Goal: Information Seeking & Learning: Learn about a topic

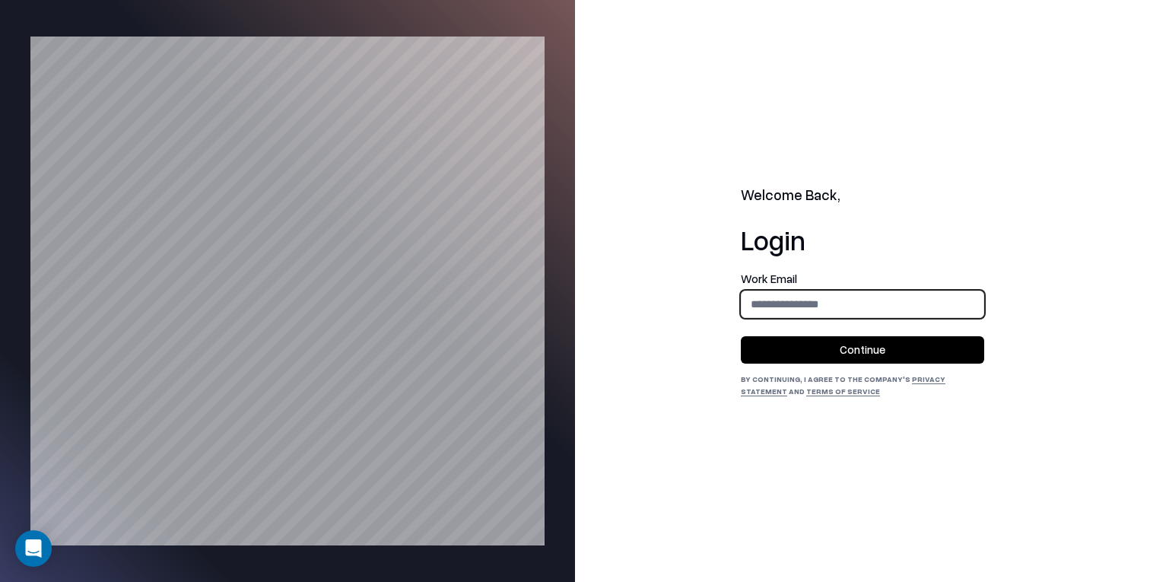
click at [783, 306] on input "email" at bounding box center [862, 304] width 242 height 28
type input "**********"
click at [840, 348] on button "Continue" at bounding box center [862, 349] width 243 height 27
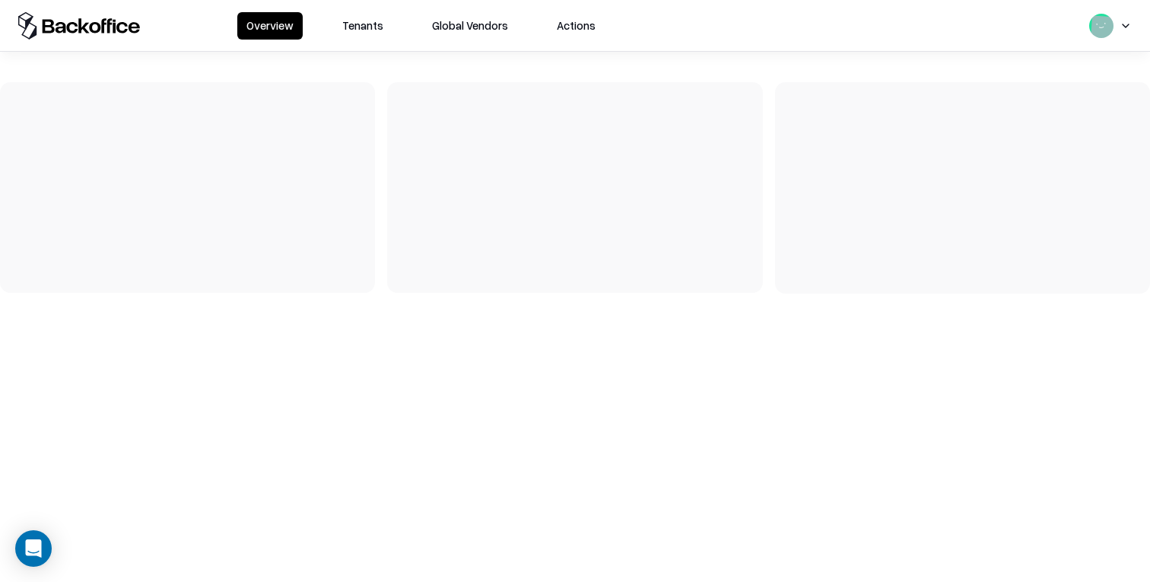
click at [354, 31] on button "Tenants" at bounding box center [362, 25] width 59 height 27
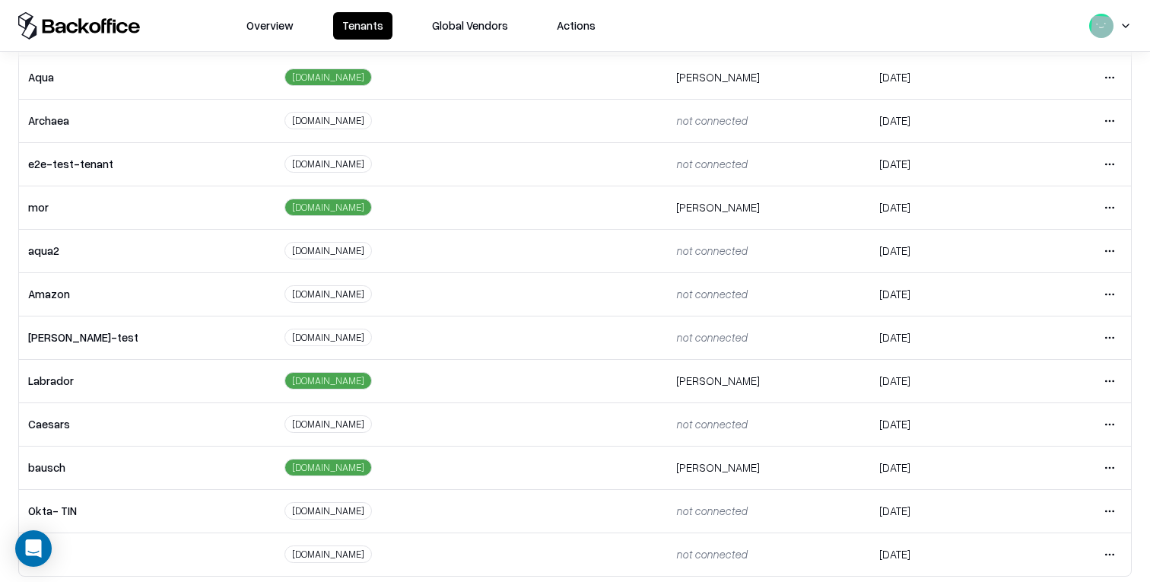
scroll to position [255, 0]
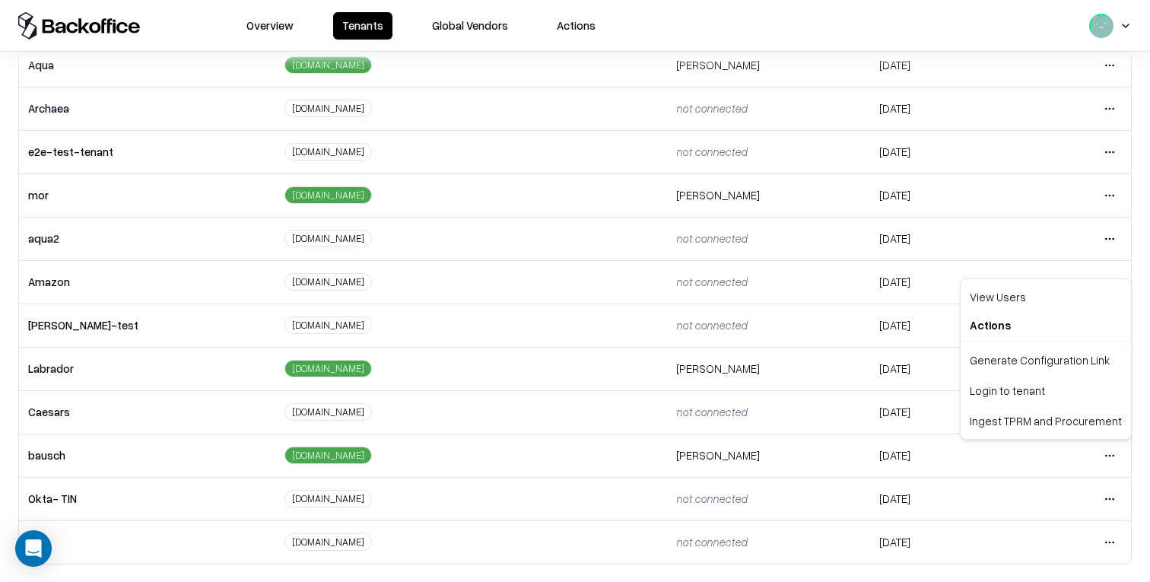
click at [1110, 453] on html "Overview Tenants Global Vendors Actions Tenants Add Tenant Tenant name Domain A…" at bounding box center [575, 291] width 1150 height 582
click at [1065, 399] on div "Login to tenant" at bounding box center [1046, 390] width 164 height 30
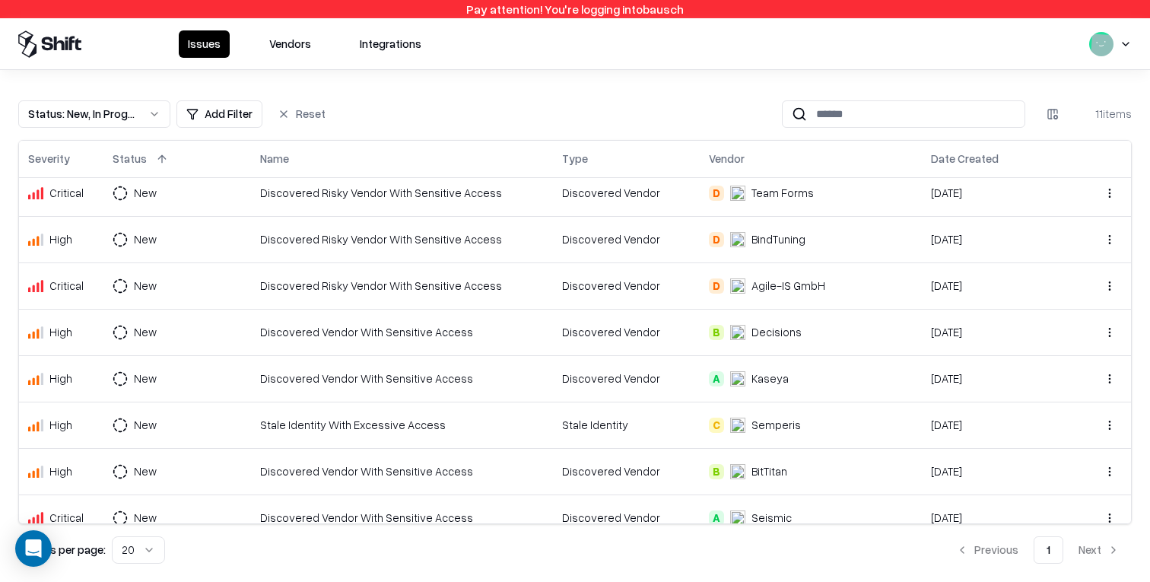
scroll to position [164, 0]
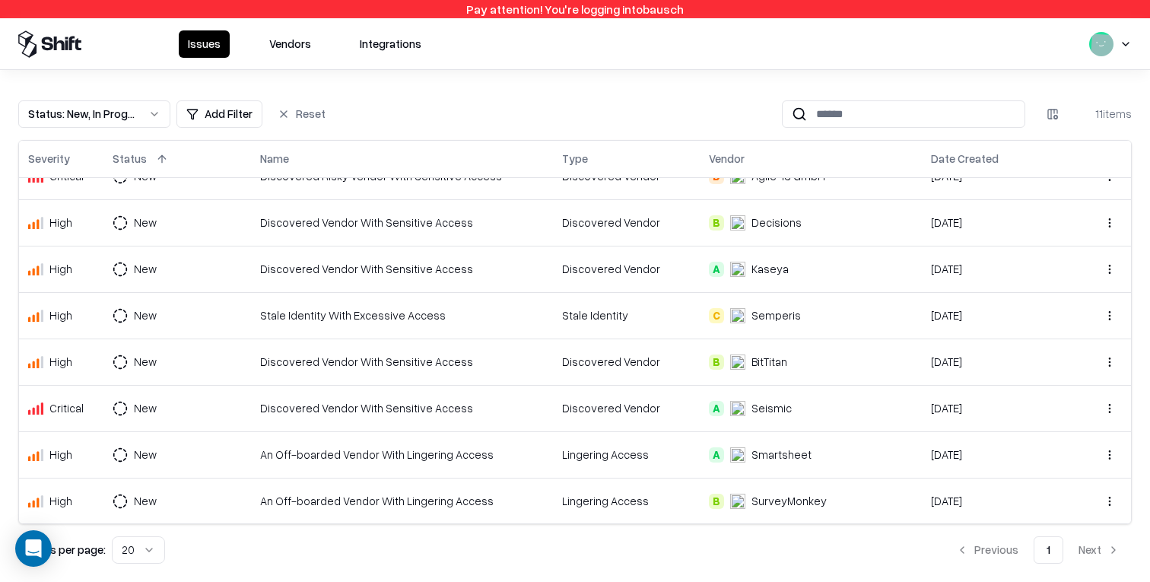
click at [141, 119] on button "Status : New, In Progress" at bounding box center [94, 113] width 152 height 27
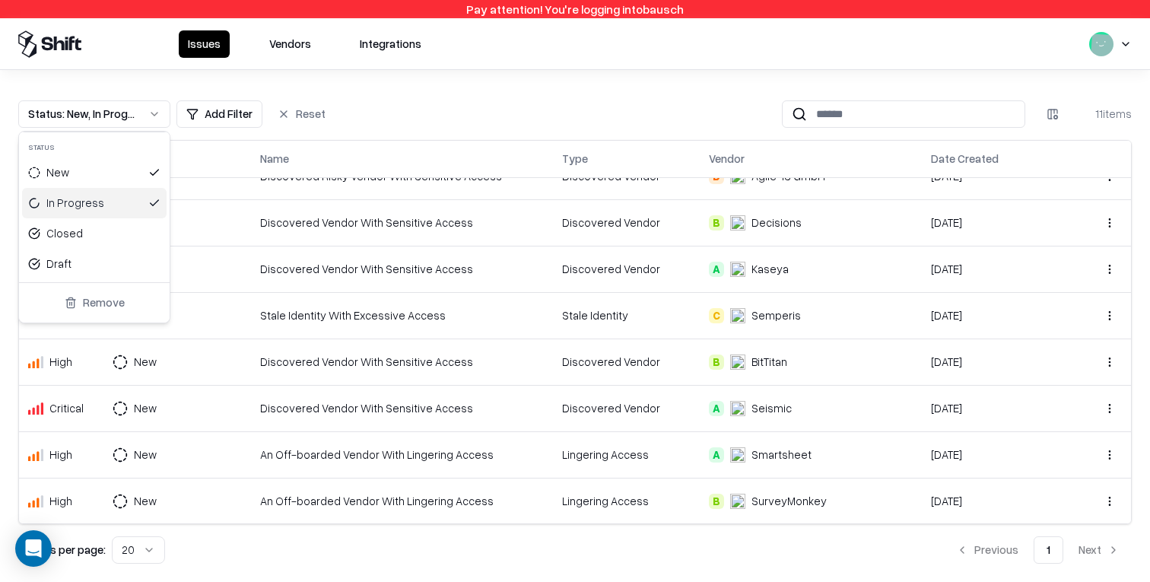
click at [111, 217] on div "In Progress" at bounding box center [94, 203] width 144 height 30
click at [115, 181] on div "New" at bounding box center [94, 172] width 144 height 30
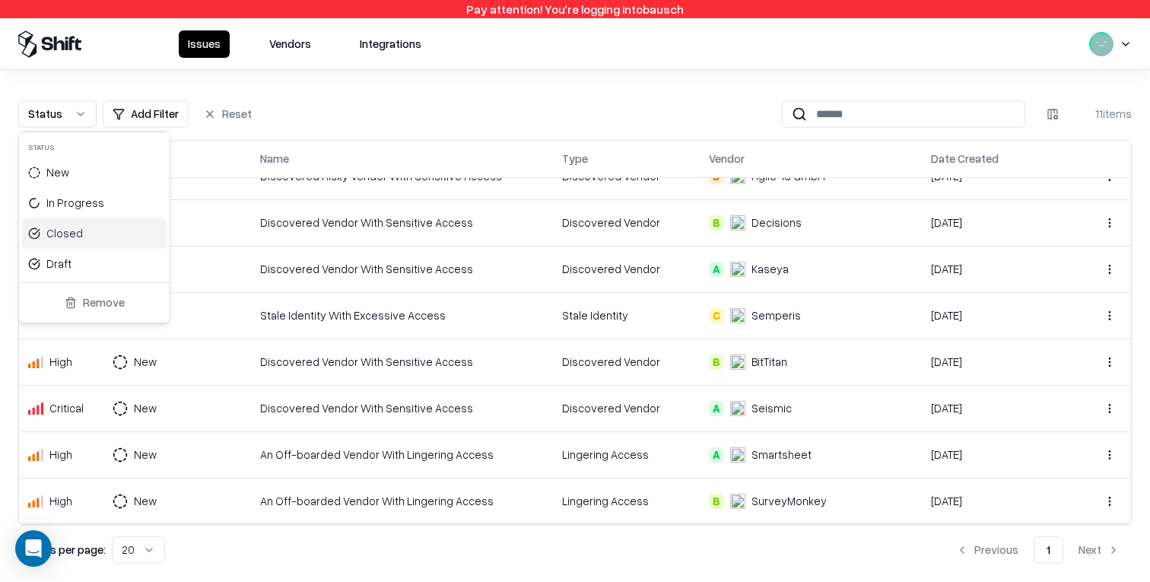
click at [115, 233] on div "Closed" at bounding box center [94, 233] width 144 height 30
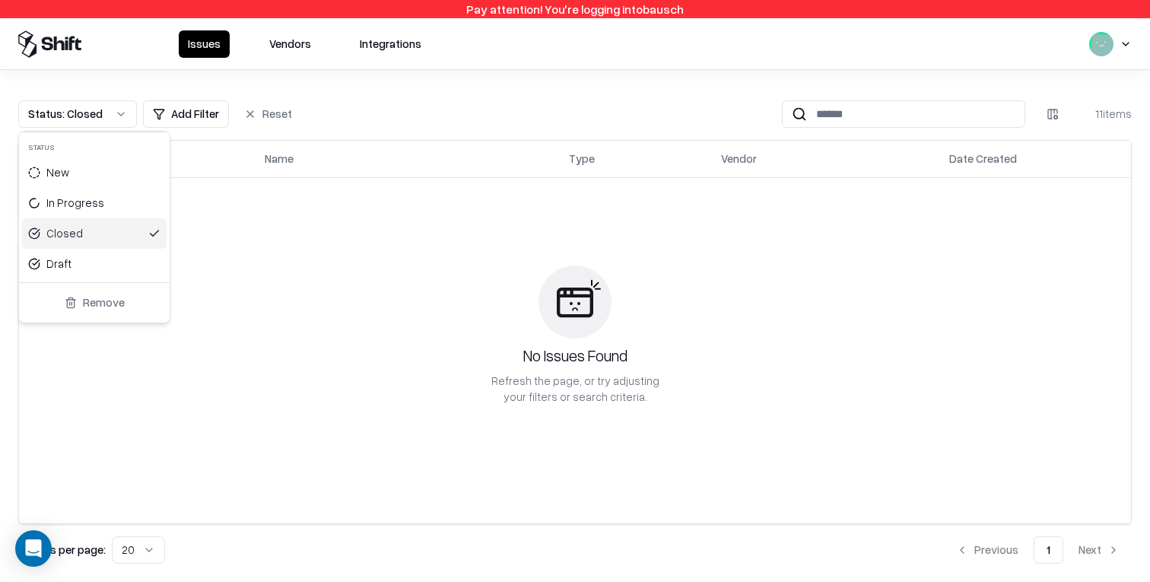
scroll to position [30, 0]
click at [134, 202] on div "In Progress" at bounding box center [94, 203] width 144 height 30
click at [134, 163] on div "New" at bounding box center [94, 172] width 144 height 30
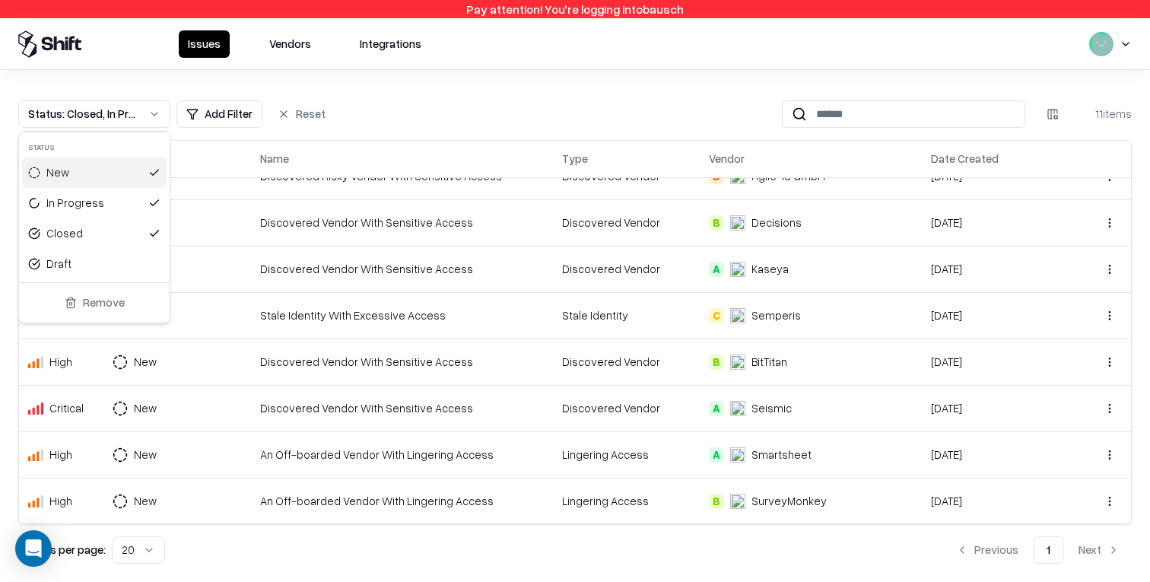
click at [383, 92] on html "Pay attention! You're logging into bausch Issues Vendors Integrations Status : …" at bounding box center [575, 291] width 1150 height 582
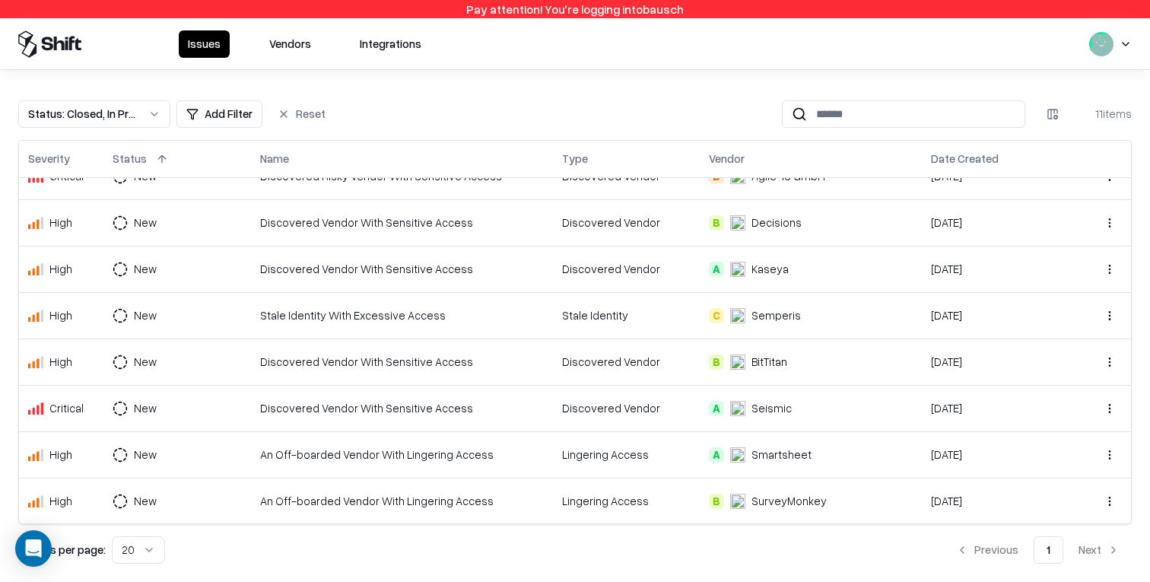
click at [291, 49] on button "Vendors" at bounding box center [290, 43] width 60 height 27
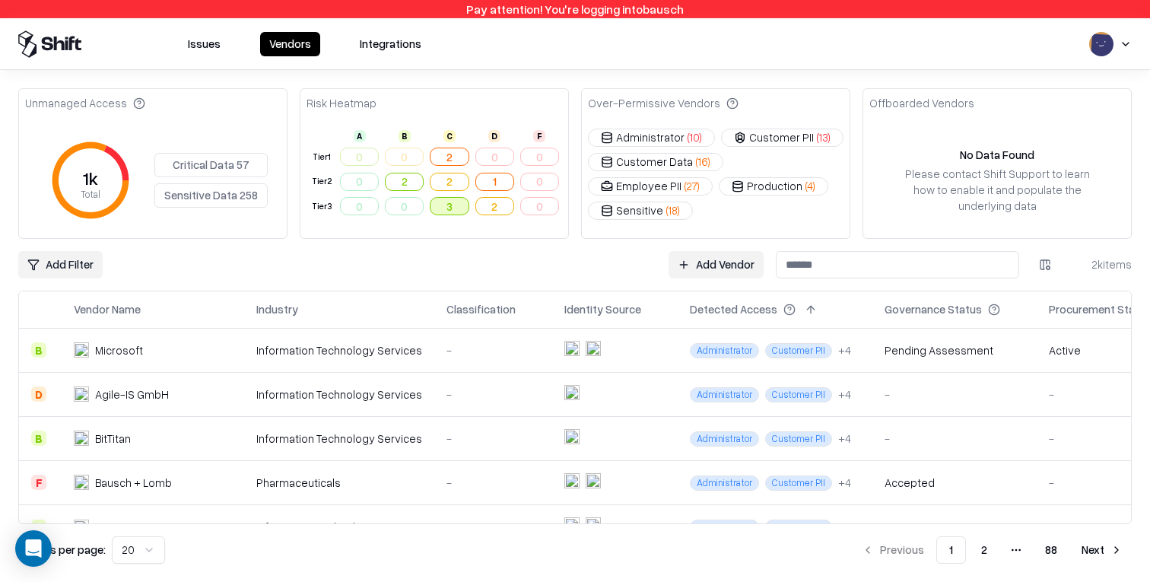
click at [452, 213] on button "3" at bounding box center [449, 206] width 39 height 18
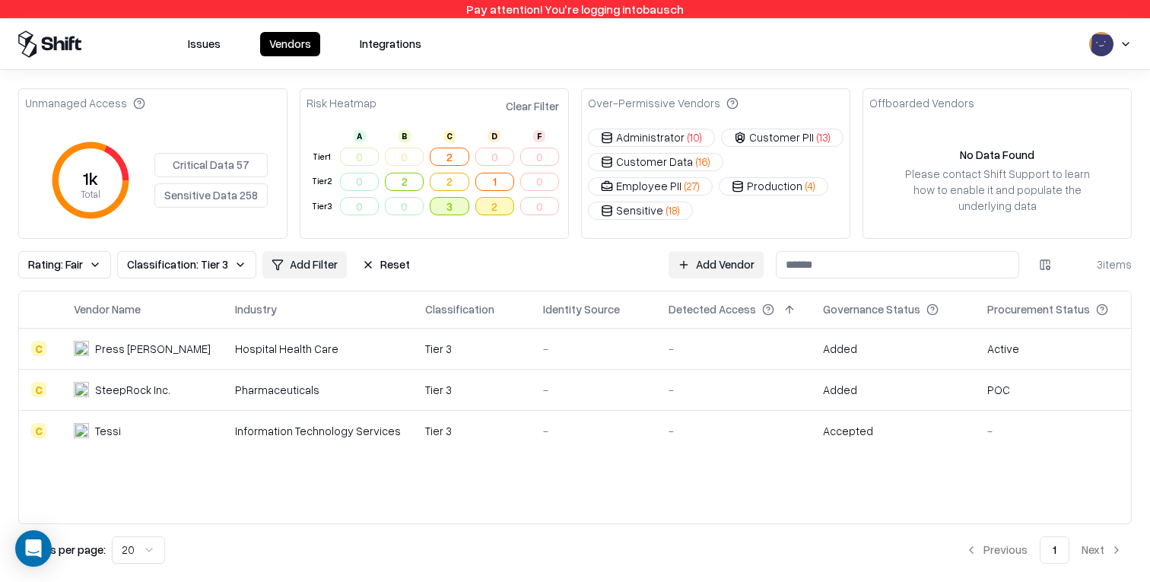
click at [505, 208] on button "2" at bounding box center [494, 206] width 39 height 18
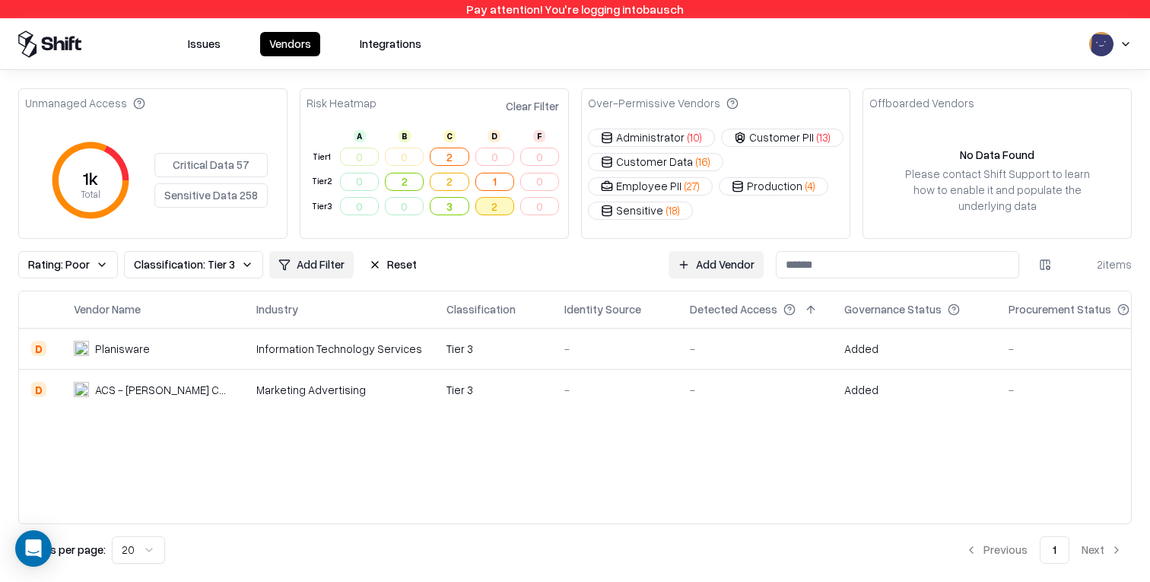
click at [261, 200] on button "Sensitive Data 258" at bounding box center [210, 195] width 113 height 24
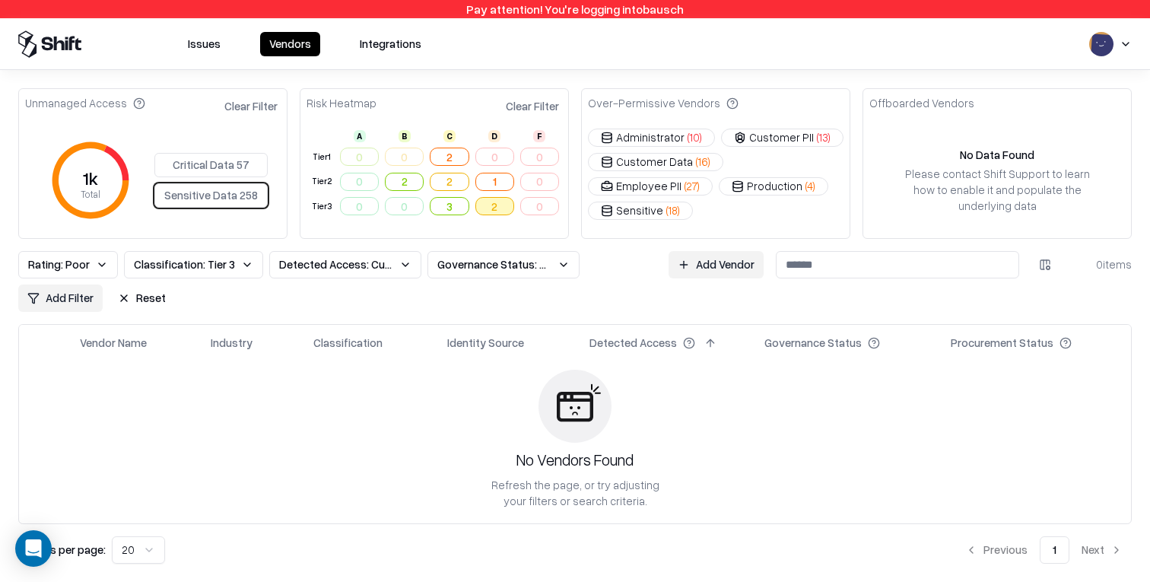
click at [261, 200] on div "Critical Data 57 Sensitive Data 258" at bounding box center [210, 180] width 113 height 55
click at [265, 109] on button "Clear Filter" at bounding box center [250, 106] width 59 height 22
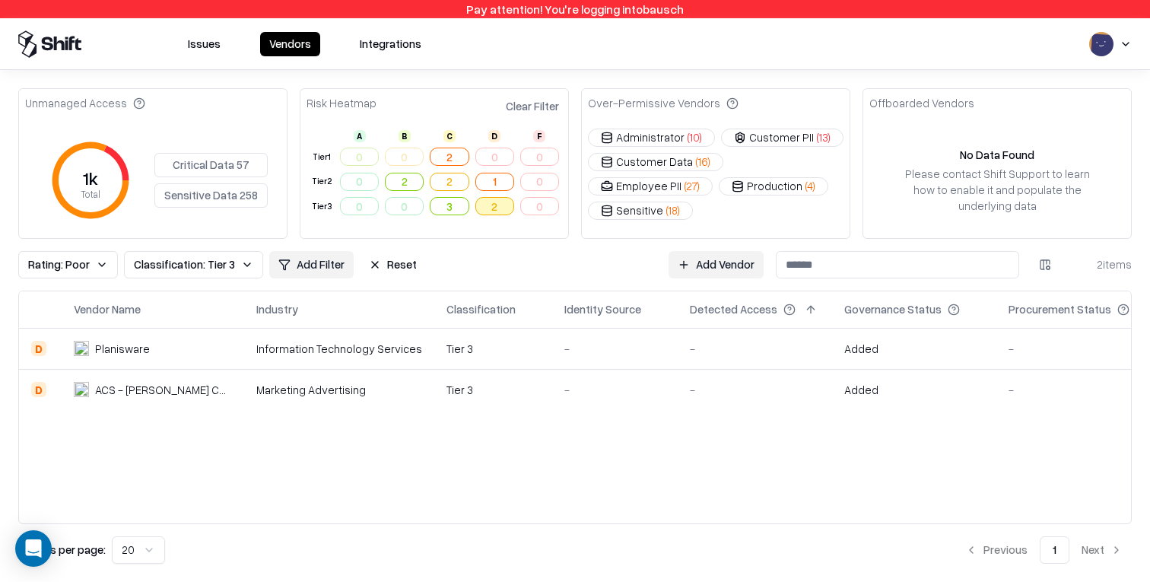
click at [497, 210] on button "2" at bounding box center [494, 206] width 39 height 18
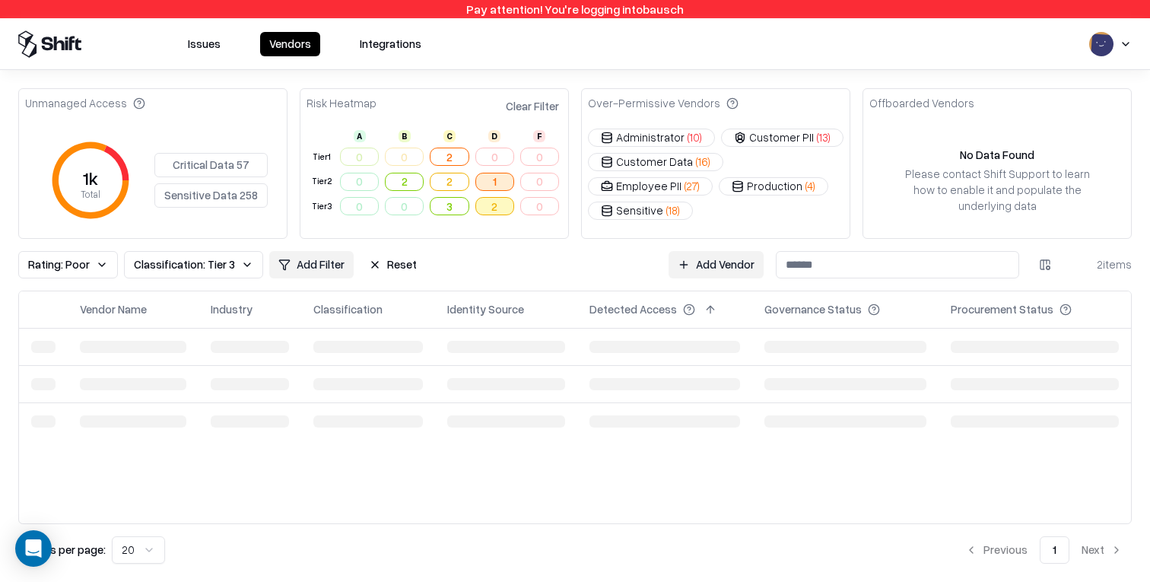
click at [499, 178] on button "1" at bounding box center [494, 182] width 39 height 18
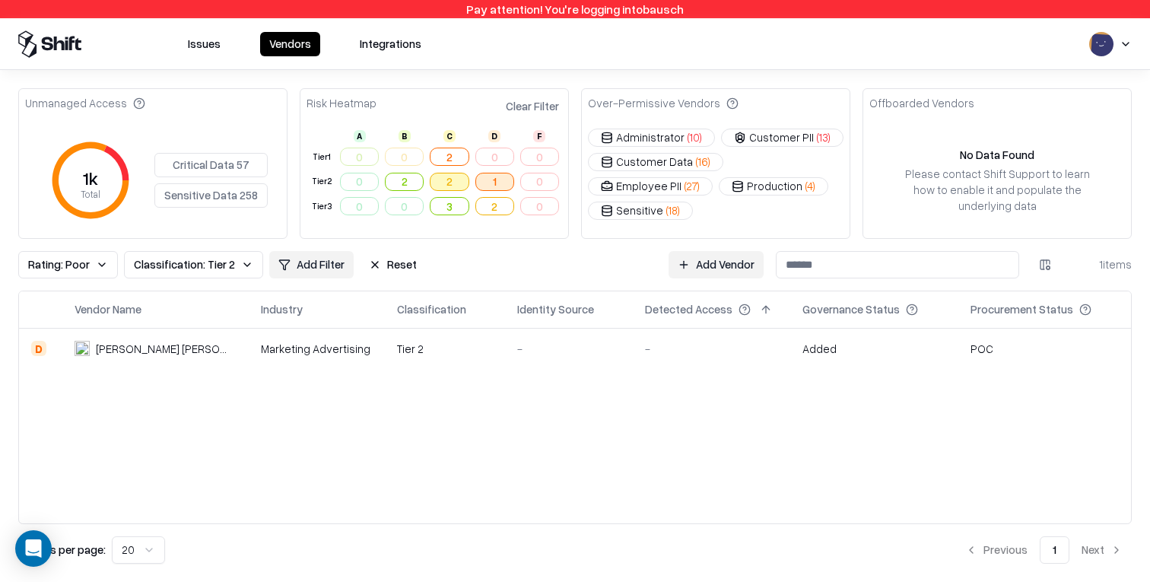
click at [445, 182] on button "2" at bounding box center [449, 182] width 39 height 18
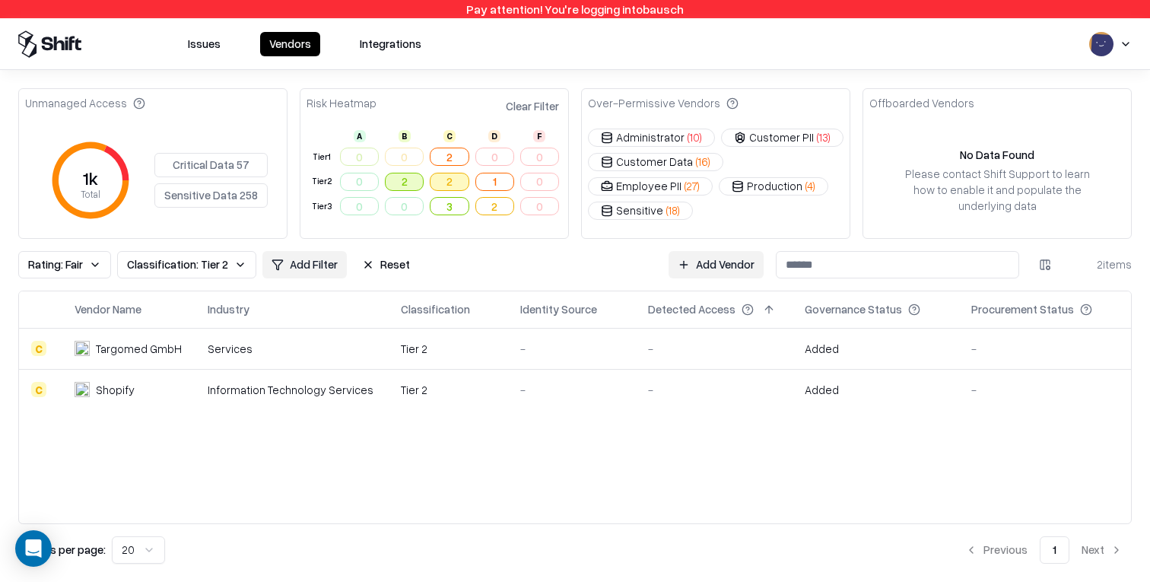
click at [404, 185] on button "2" at bounding box center [404, 182] width 39 height 18
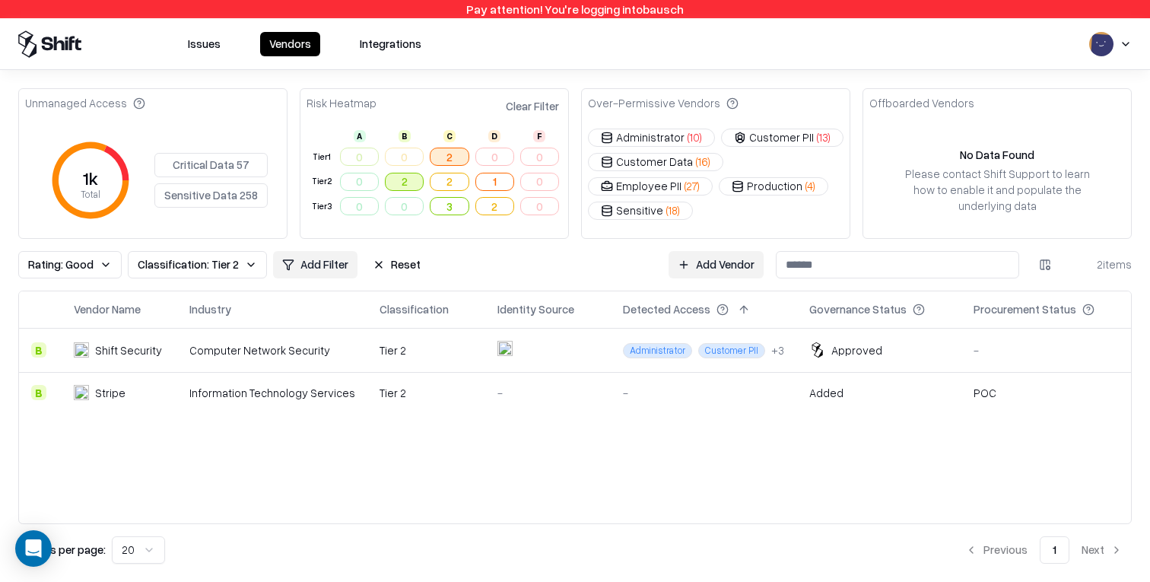
click at [446, 164] on button "2" at bounding box center [449, 157] width 39 height 18
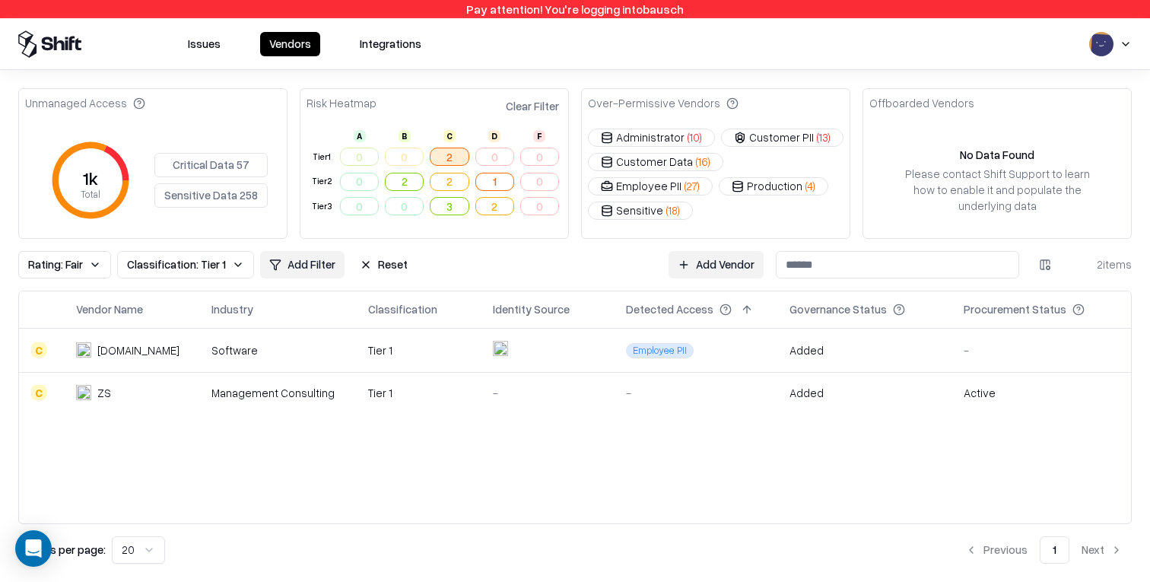
click at [547, 349] on td at bounding box center [547, 350] width 133 height 44
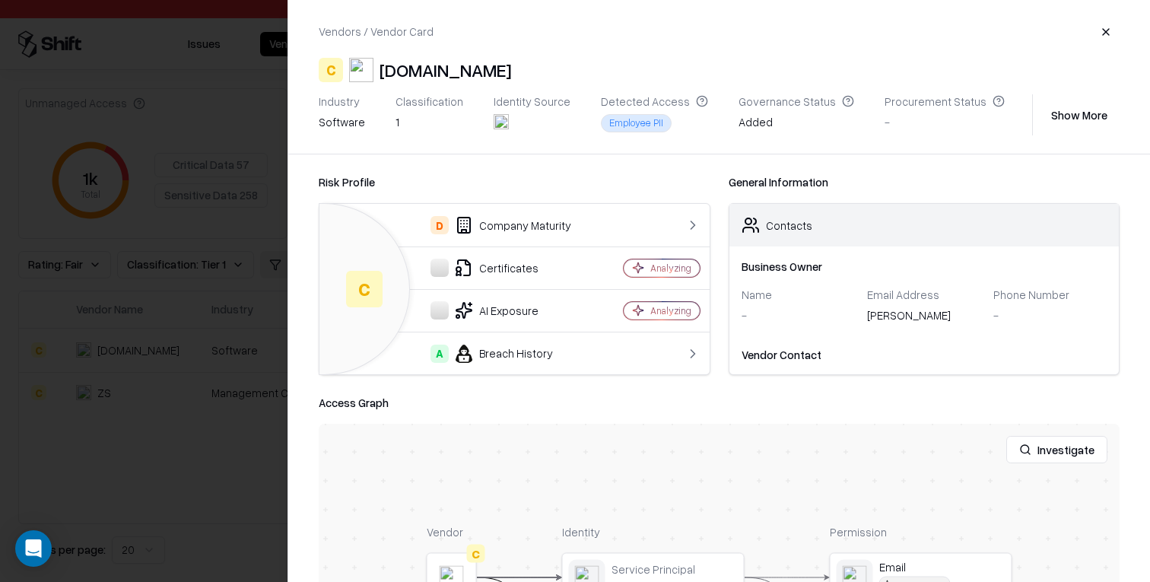
click at [1062, 117] on button "Show More" at bounding box center [1079, 114] width 81 height 27
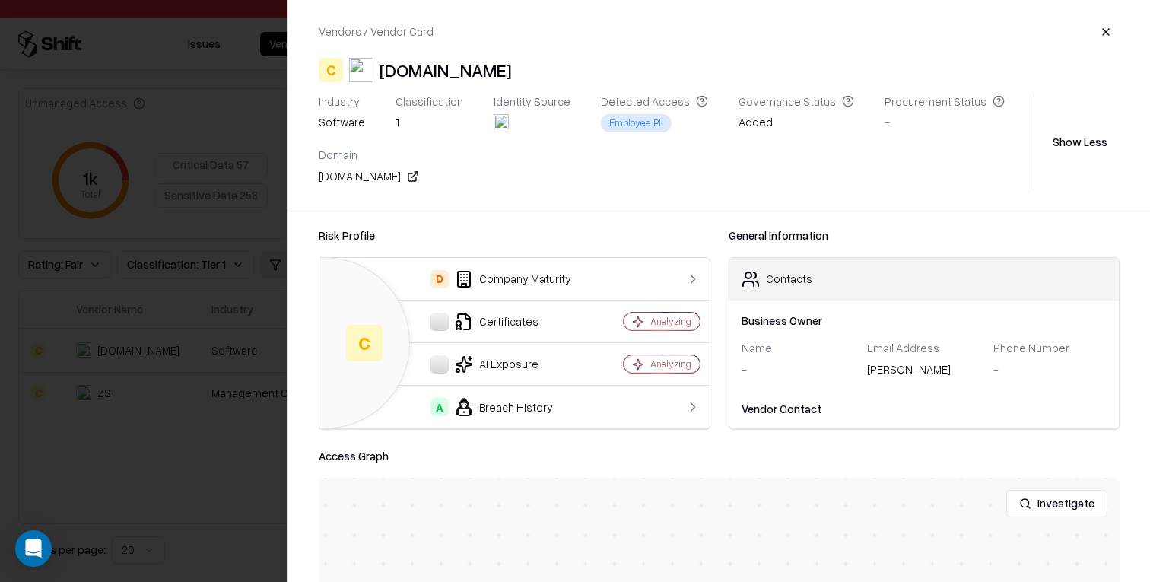
click at [1071, 142] on button "Show Less" at bounding box center [1079, 141] width 79 height 27
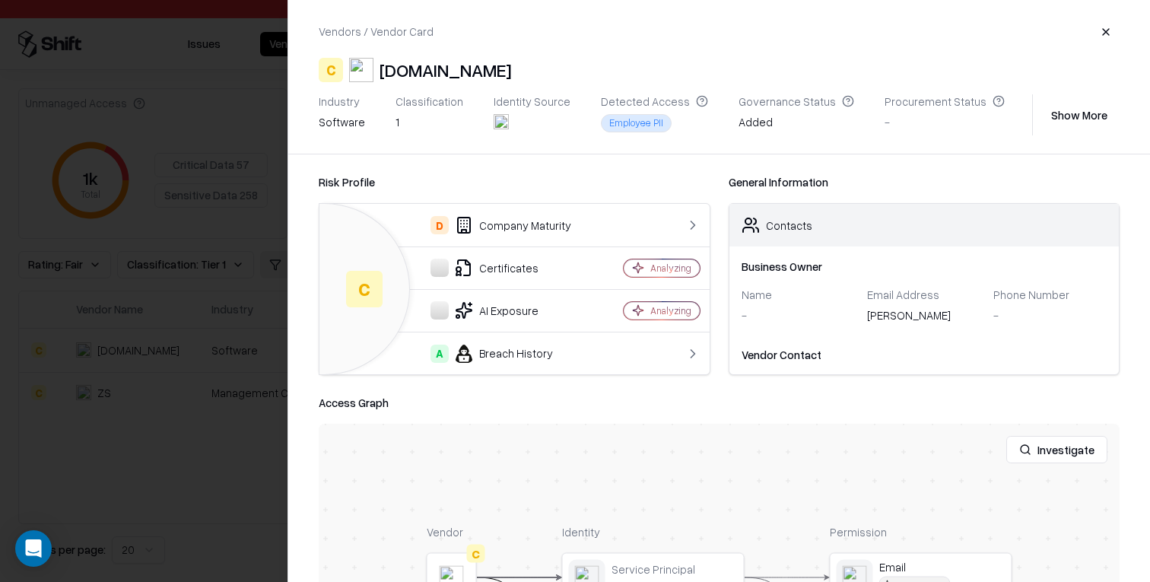
click at [182, 360] on div at bounding box center [575, 291] width 1150 height 582
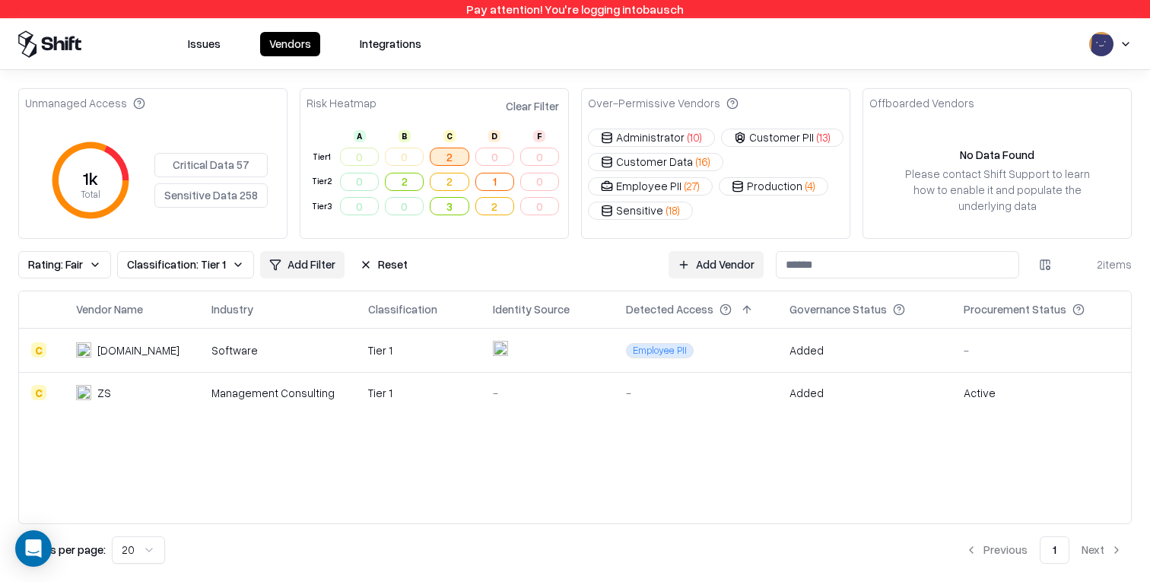
click at [199, 398] on td "ZS" at bounding box center [131, 392] width 135 height 41
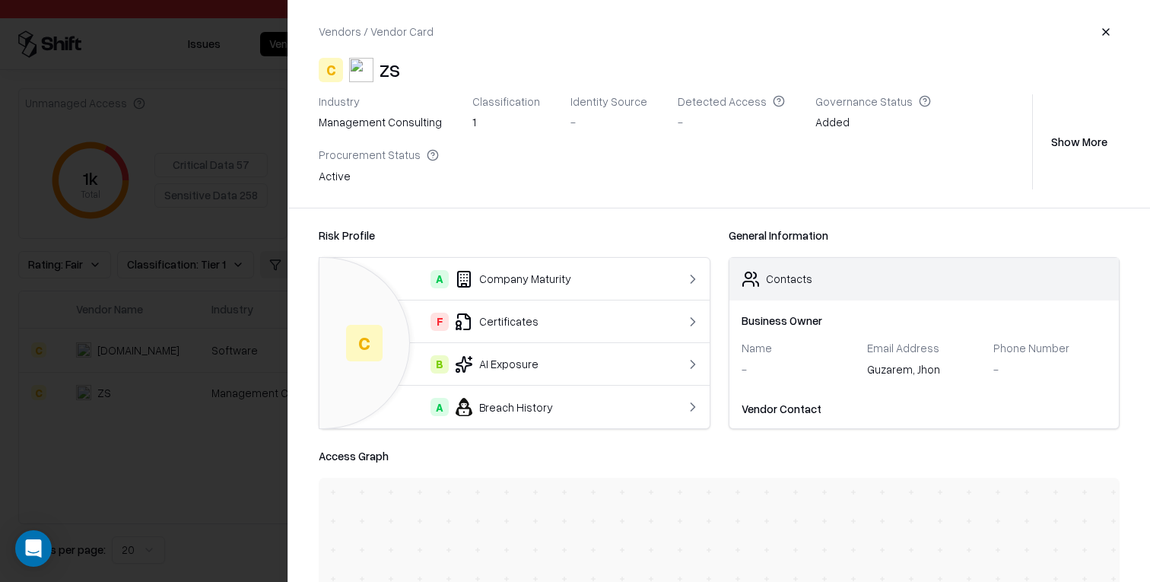
click at [115, 302] on div at bounding box center [575, 291] width 1150 height 582
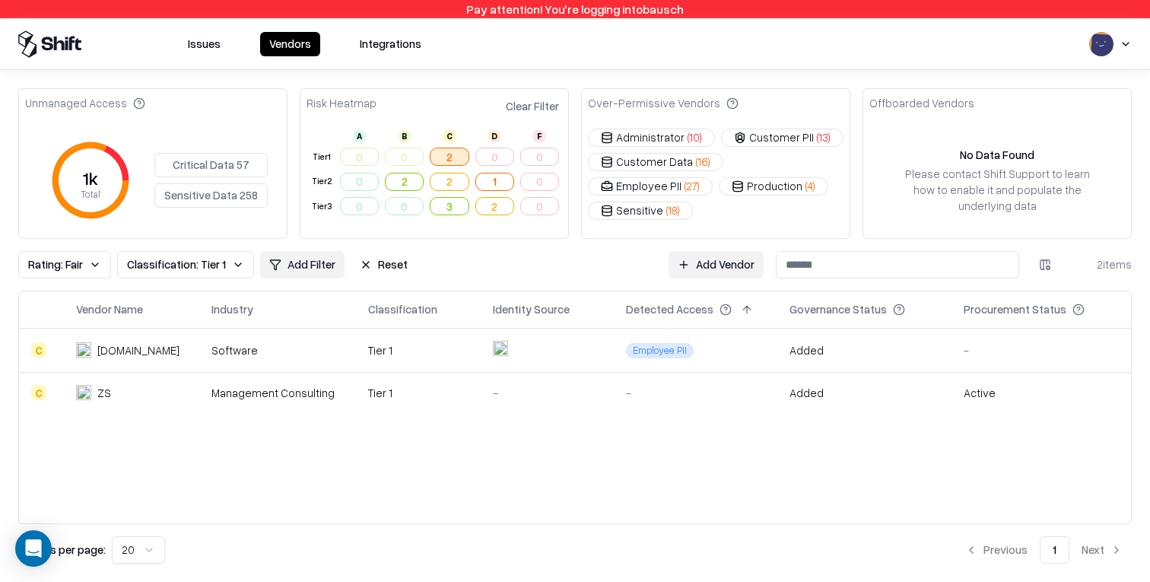
click at [564, 400] on div "-" at bounding box center [547, 393] width 109 height 16
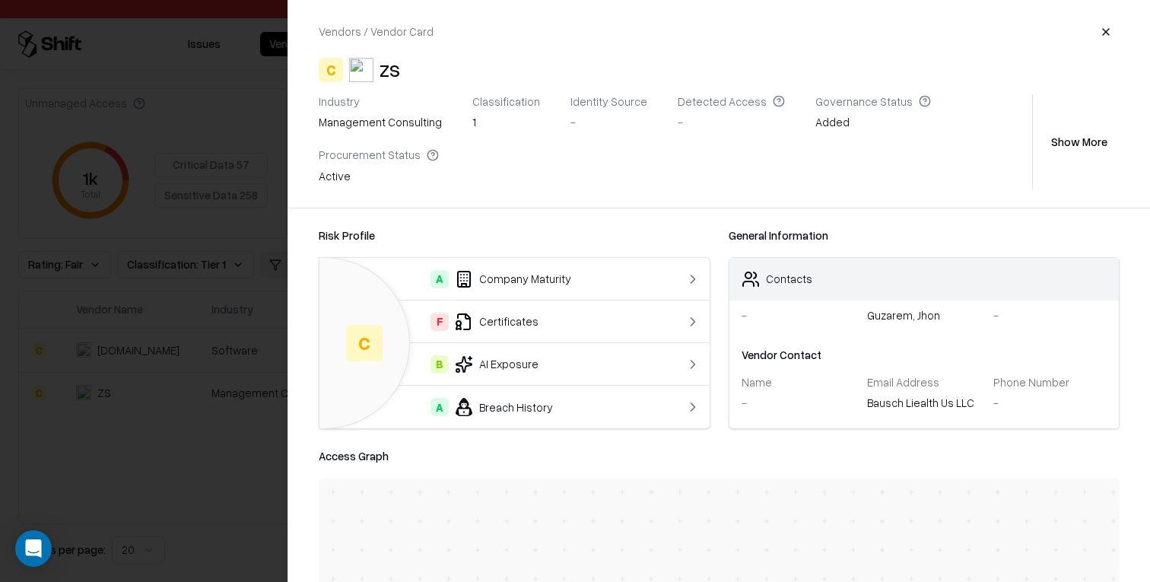
click at [204, 477] on div at bounding box center [575, 291] width 1150 height 582
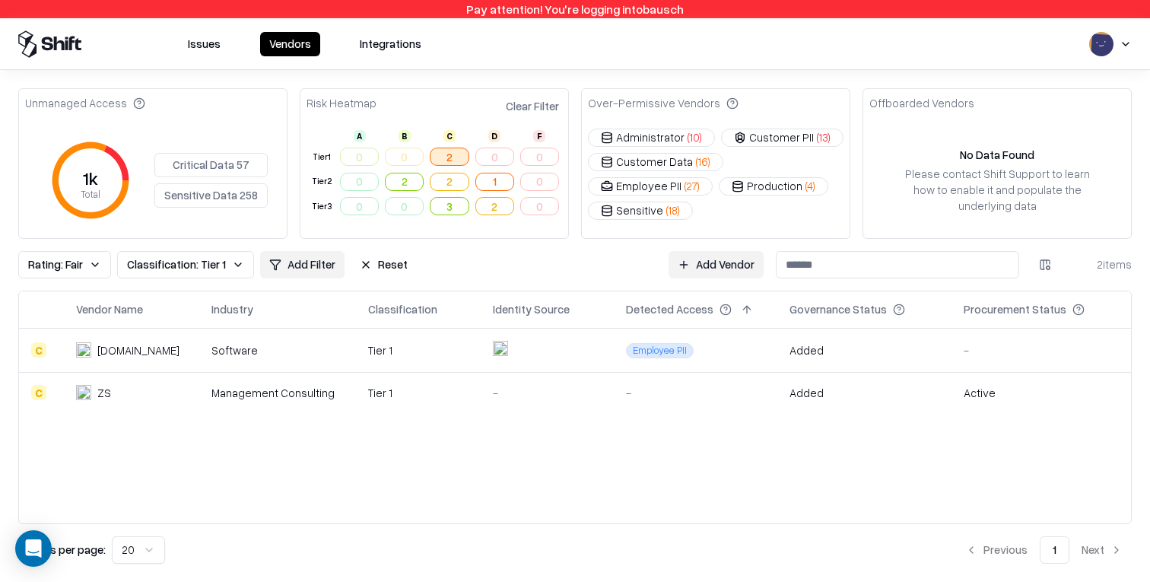
click at [634, 211] on div "Over-Permissive Vendors Administrator ( 10 ) Customer PII ( 13 ) Customer Data …" at bounding box center [715, 163] width 269 height 151
click at [719, 186] on button "Production ( 4 )" at bounding box center [774, 186] width 110 height 18
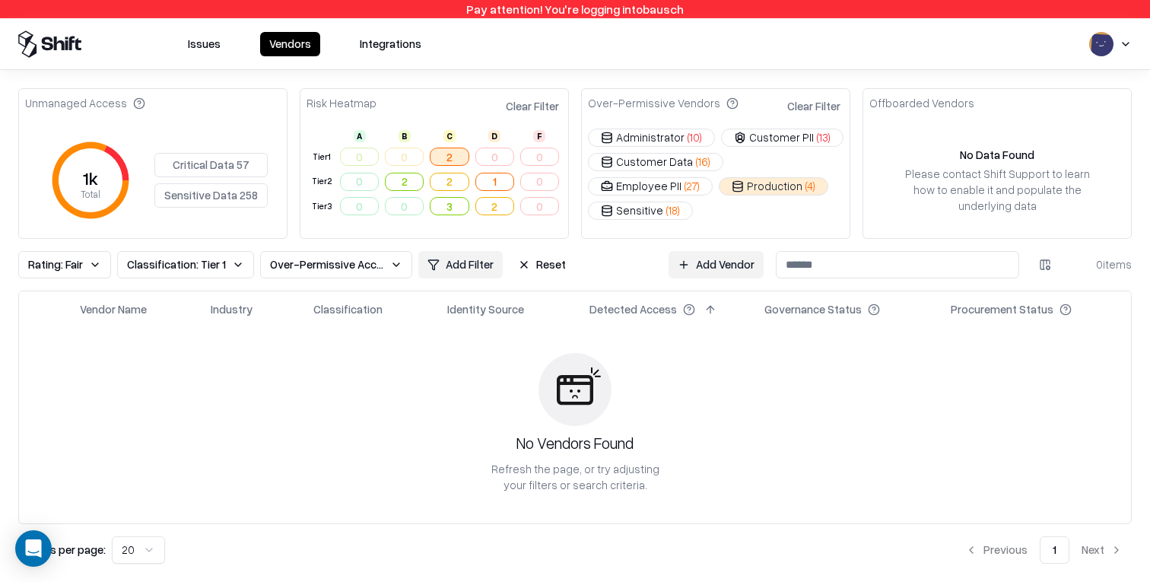
click at [514, 110] on button "Clear Filter" at bounding box center [532, 106] width 59 height 22
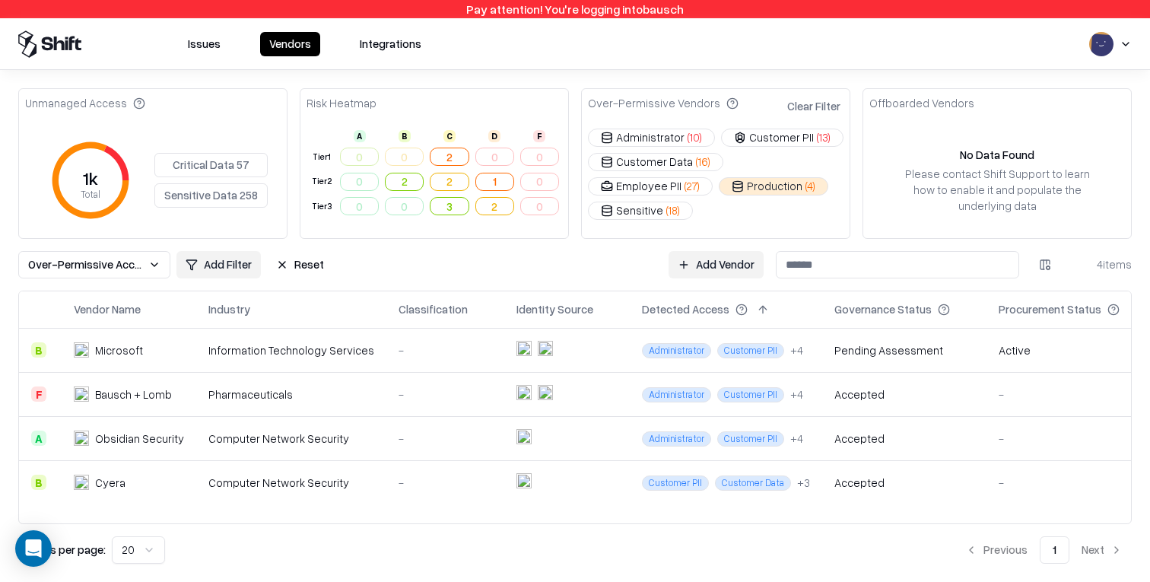
click at [598, 390] on td at bounding box center [566, 394] width 125 height 44
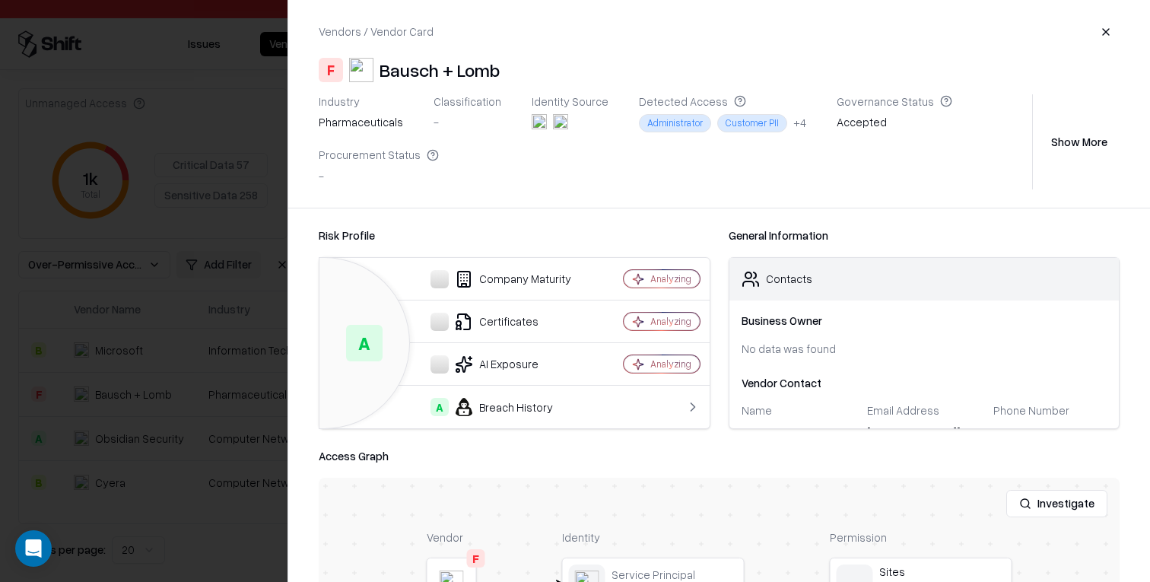
click at [183, 297] on div at bounding box center [575, 291] width 1150 height 582
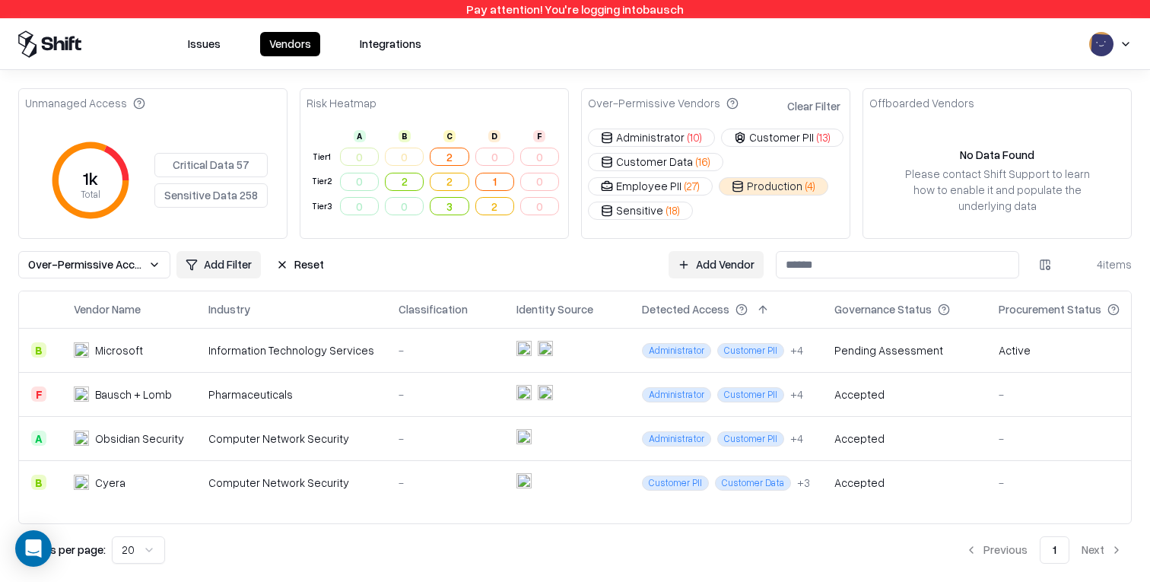
click at [301, 256] on button "Reset" at bounding box center [300, 264] width 66 height 27
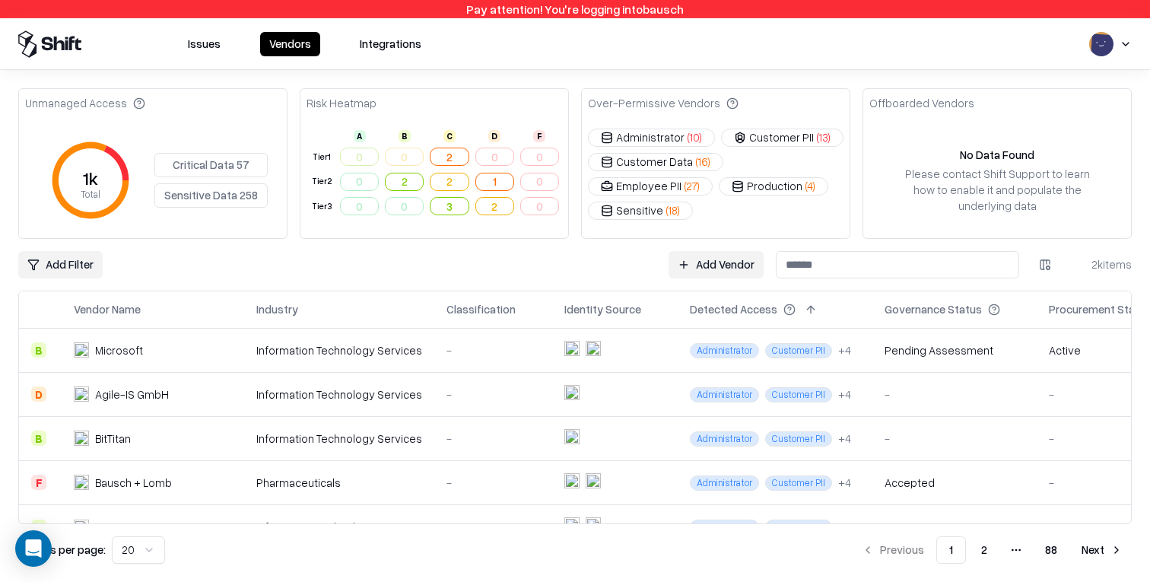
click at [687, 136] on span "( 10 )" at bounding box center [694, 137] width 14 height 16
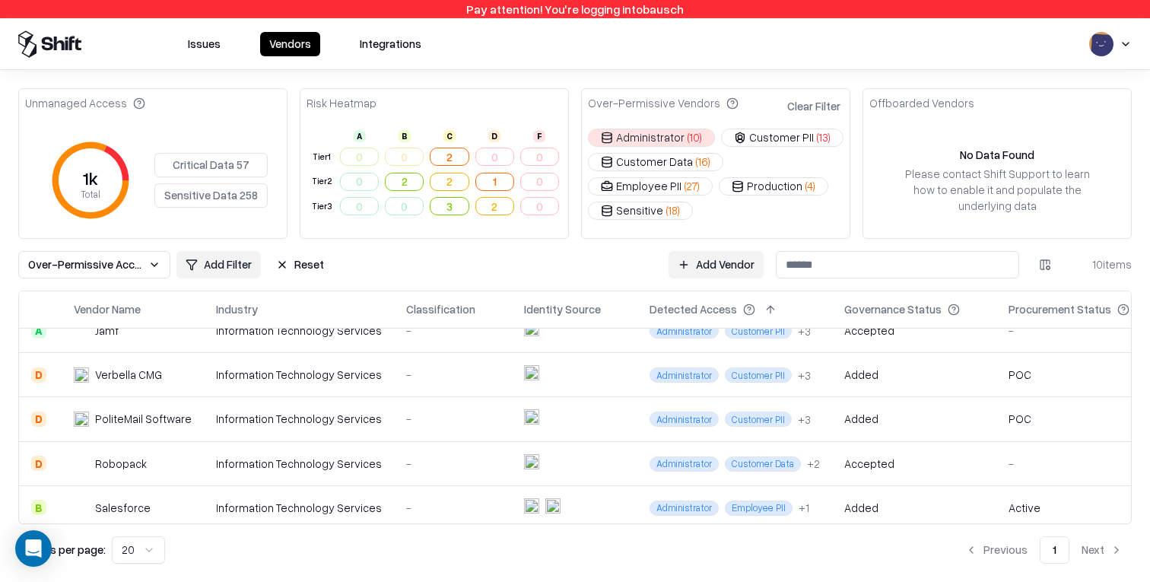
scroll to position [246, 0]
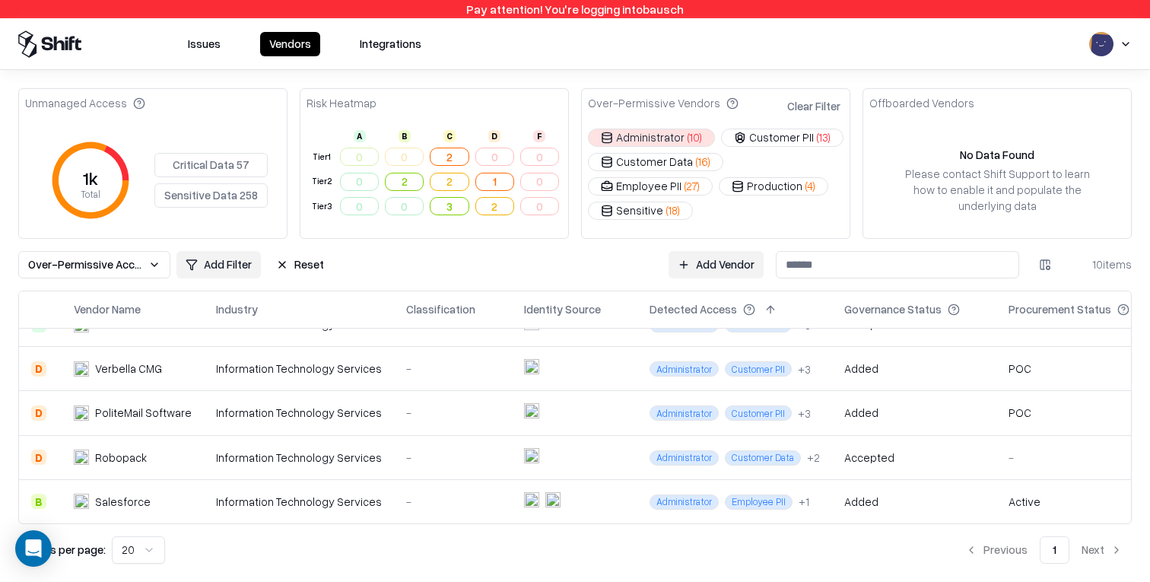
click at [570, 420] on td at bounding box center [574, 413] width 125 height 44
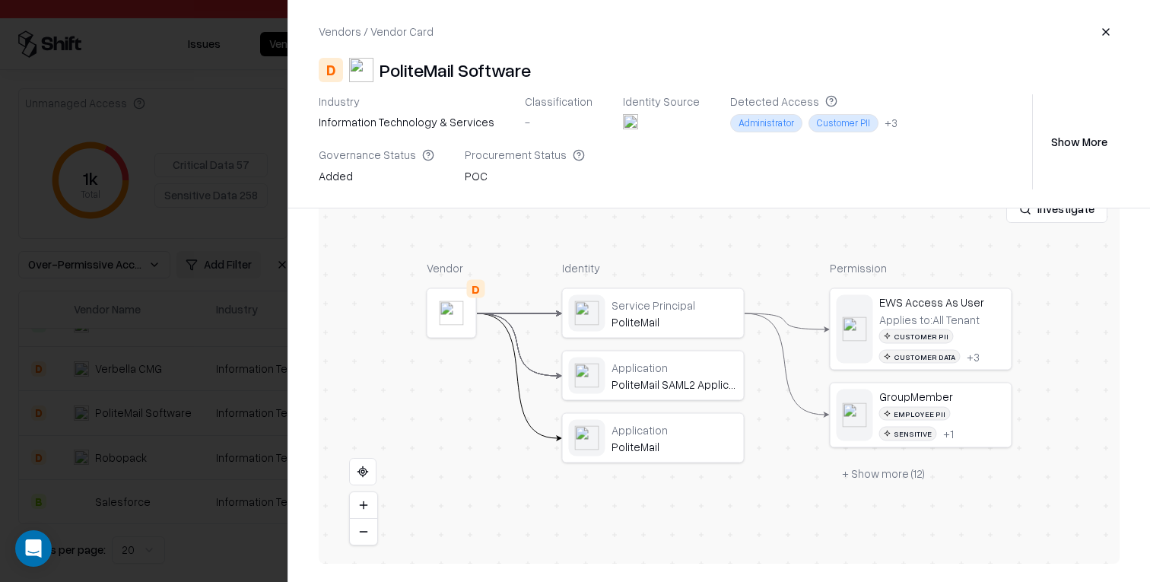
scroll to position [0, 0]
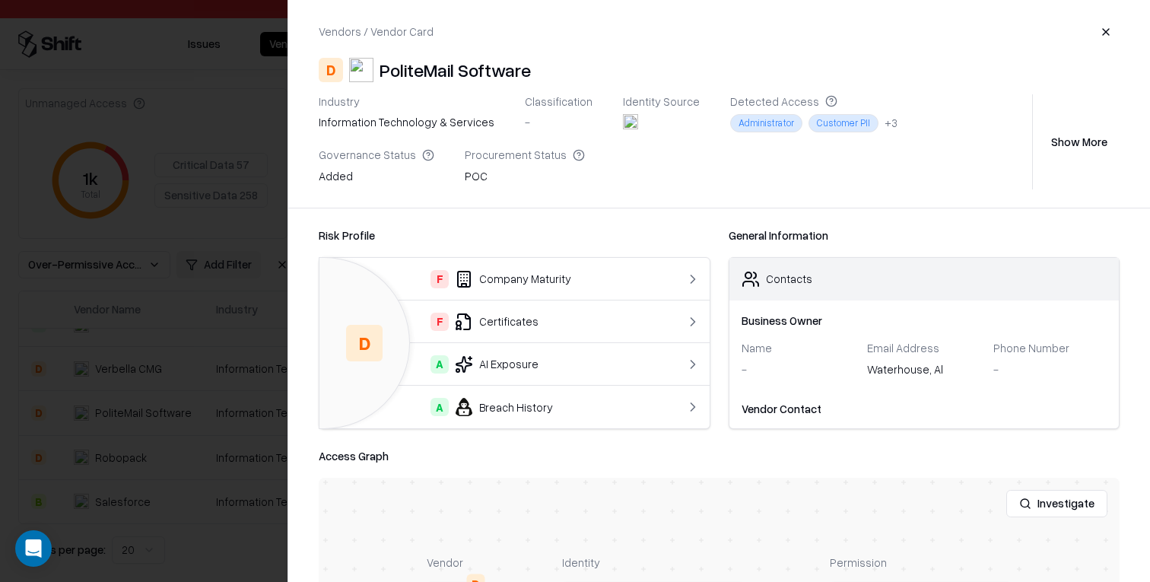
click at [1089, 132] on button "Show More" at bounding box center [1079, 141] width 81 height 27
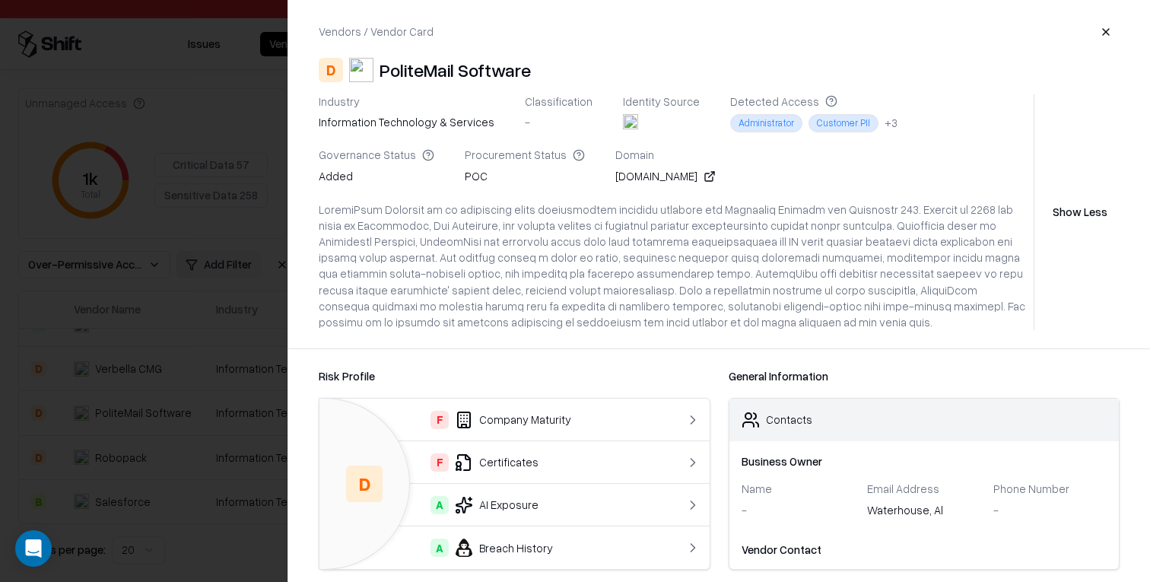
click at [1108, 30] on button "button" at bounding box center [1105, 31] width 27 height 27
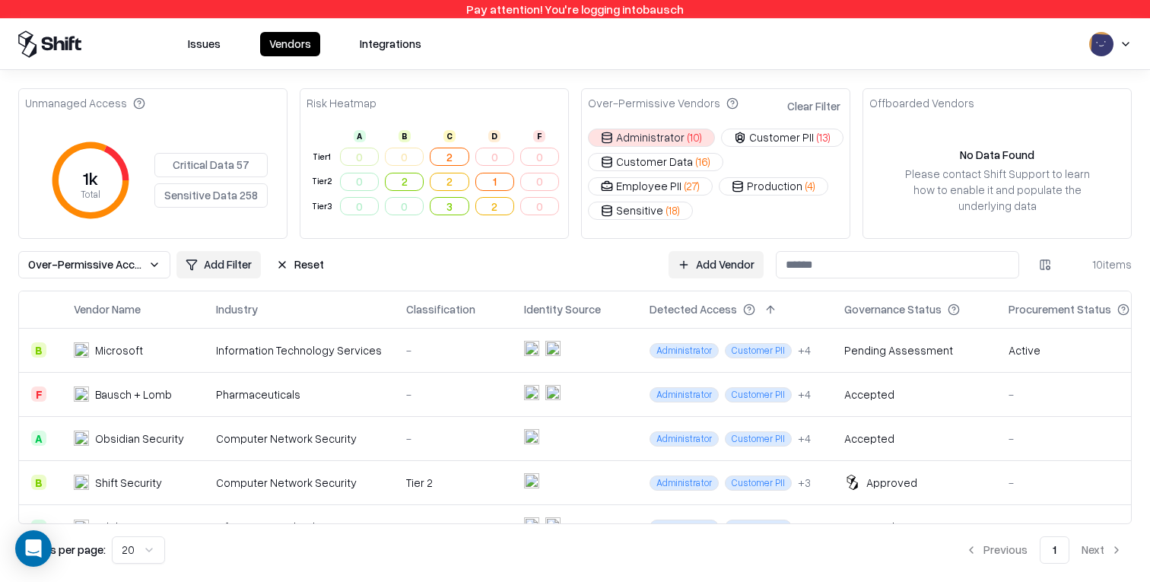
click at [637, 135] on button "Administrator ( 10 )" at bounding box center [651, 138] width 127 height 18
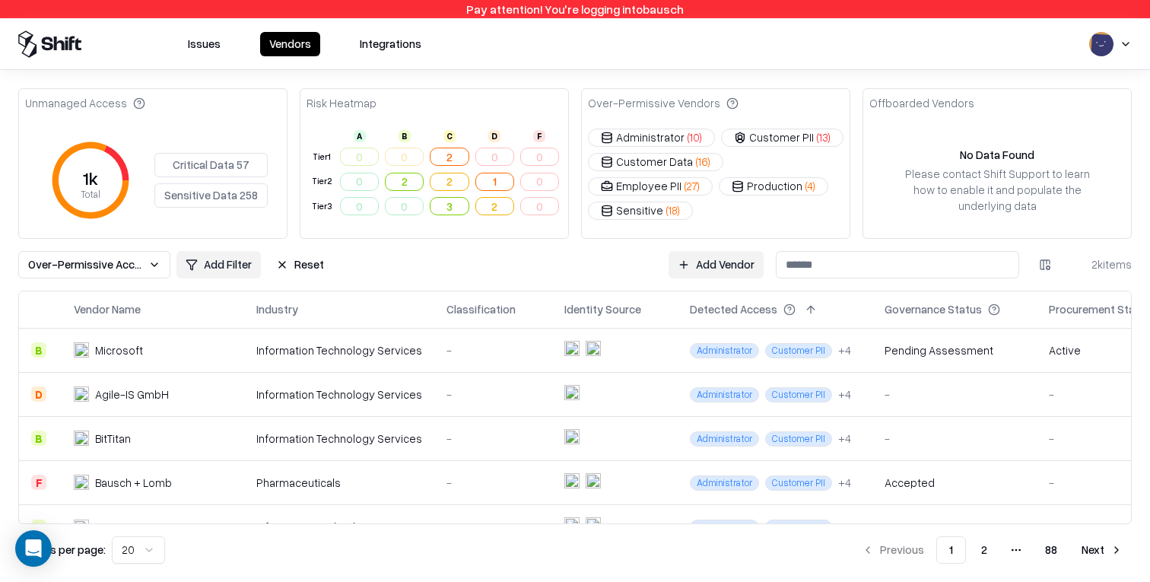
click at [508, 258] on div "Over-Permissive Access Add Filter Reset Add Vendor 2k items" at bounding box center [574, 264] width 1113 height 27
